Goal: Navigation & Orientation: Find specific page/section

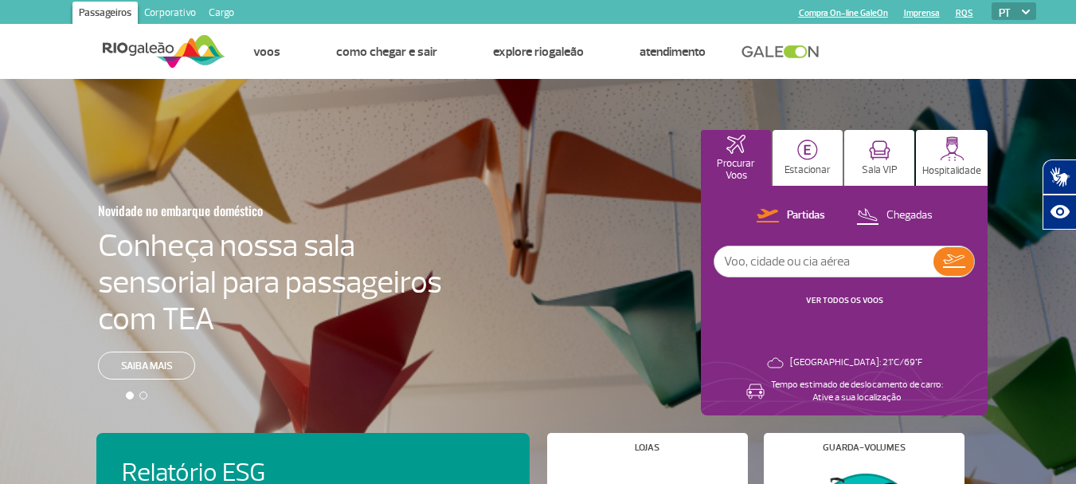
click at [156, 49] on img at bounding box center [164, 51] width 123 height 39
click at [131, 57] on img at bounding box center [164, 51] width 123 height 39
click at [168, 10] on link "Corporativo" at bounding box center [170, 14] width 65 height 25
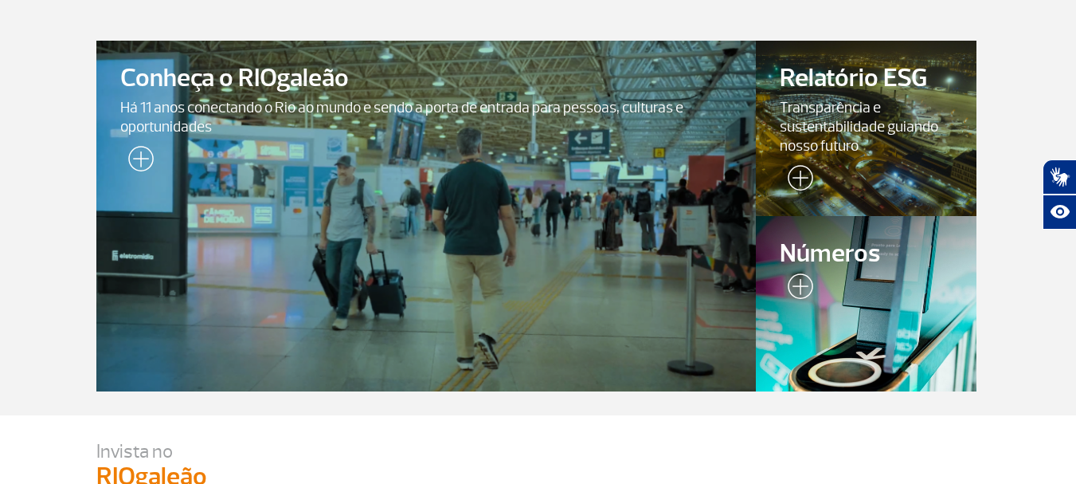
scroll to position [80, 0]
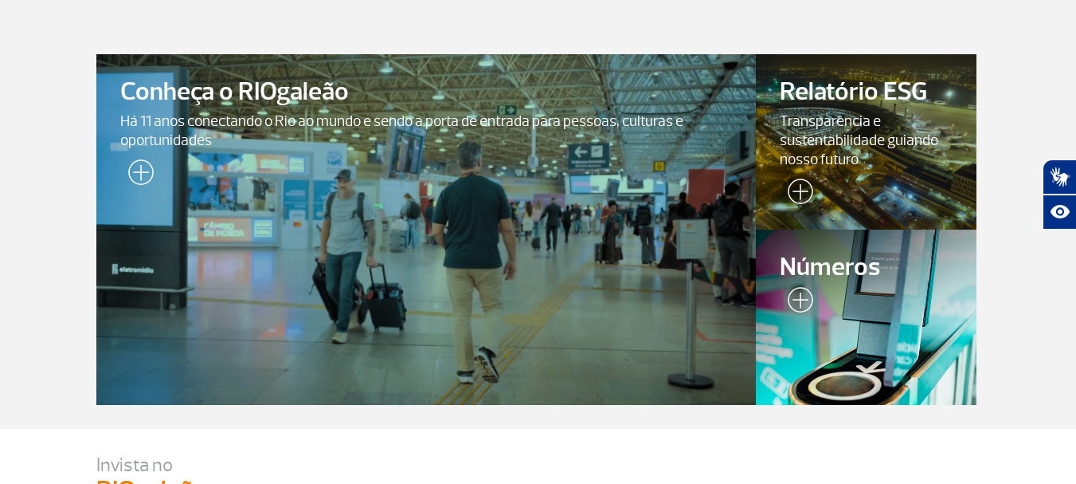
click at [284, 98] on span "Conheça o RIOgaleão" at bounding box center [426, 92] width 613 height 28
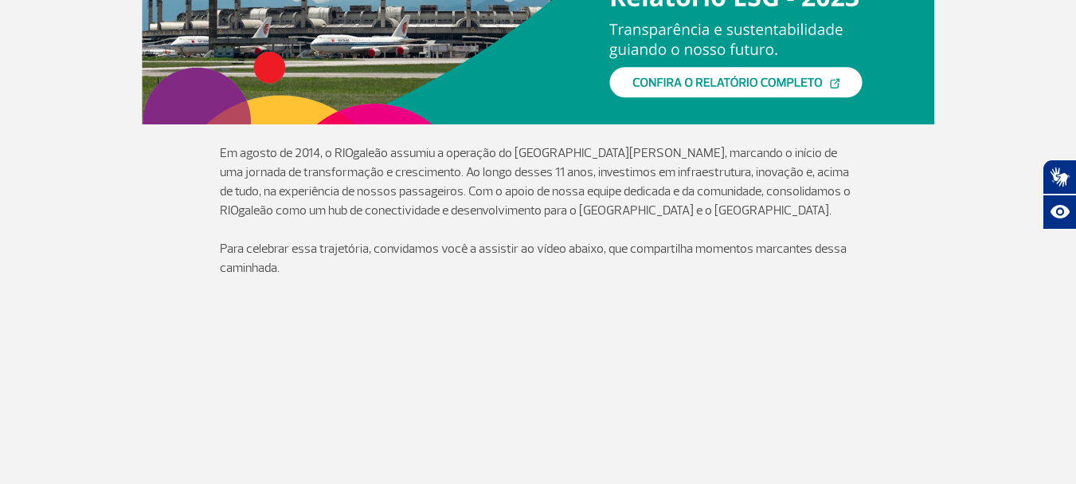
scroll to position [319, 0]
